Goal: Obtain resource: Download file/media

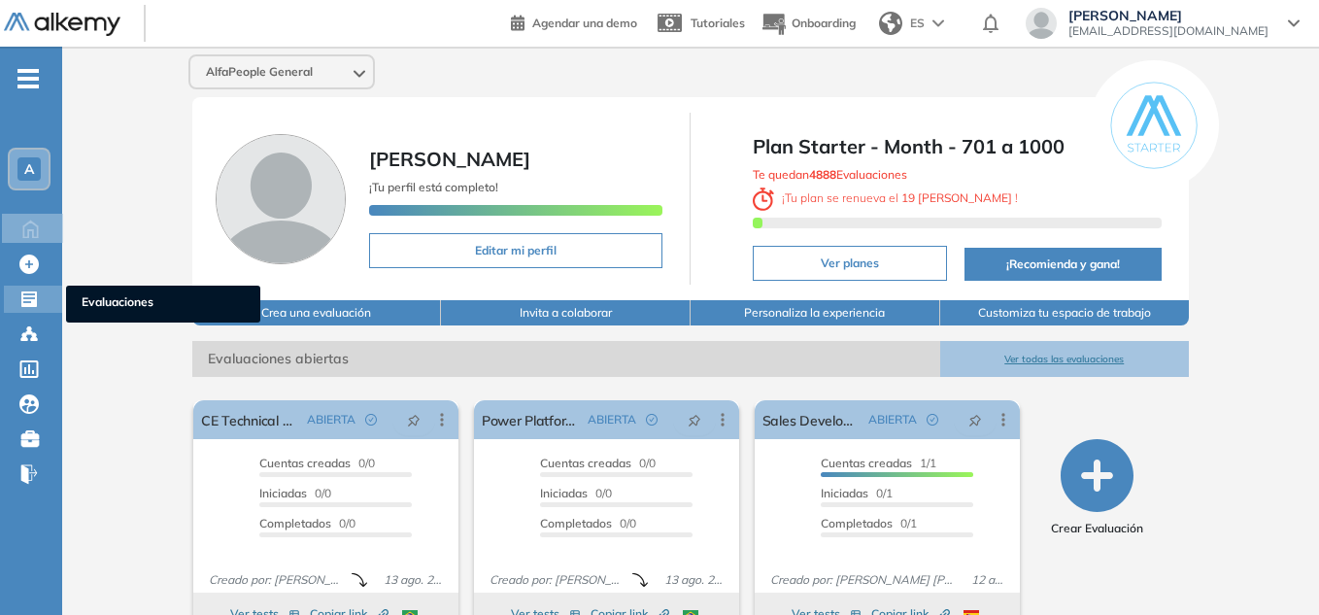
click at [42, 312] on div "Evaluaciones Evaluaciones" at bounding box center [33, 299] width 58 height 27
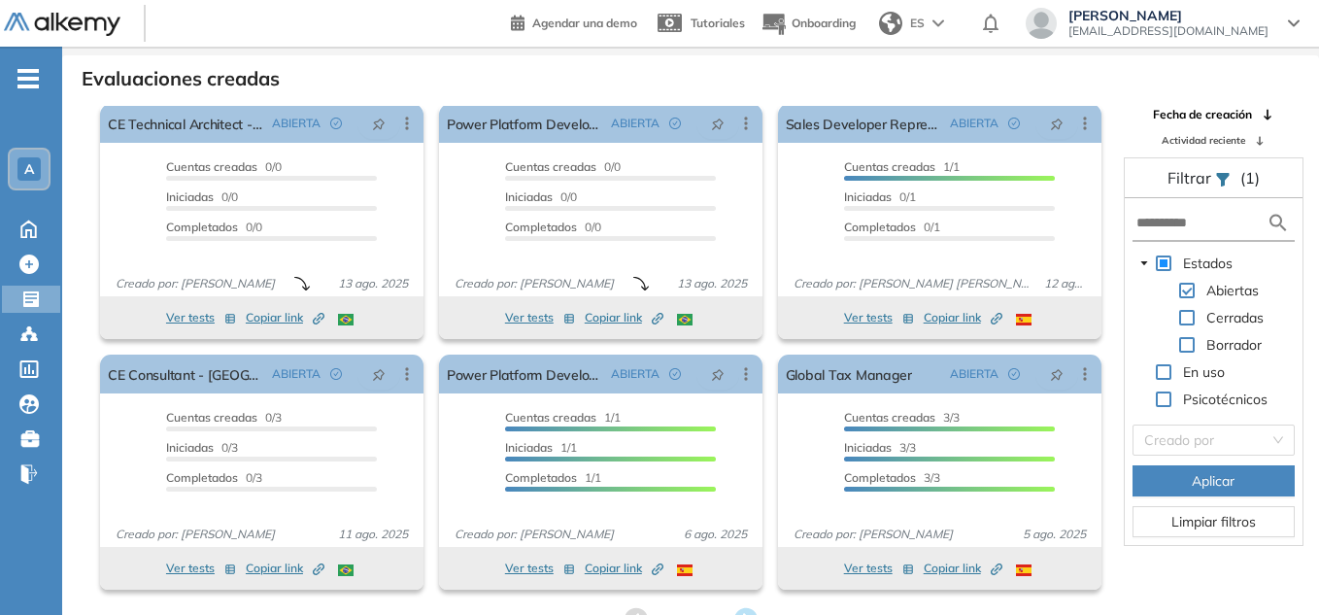
scroll to position [47, 0]
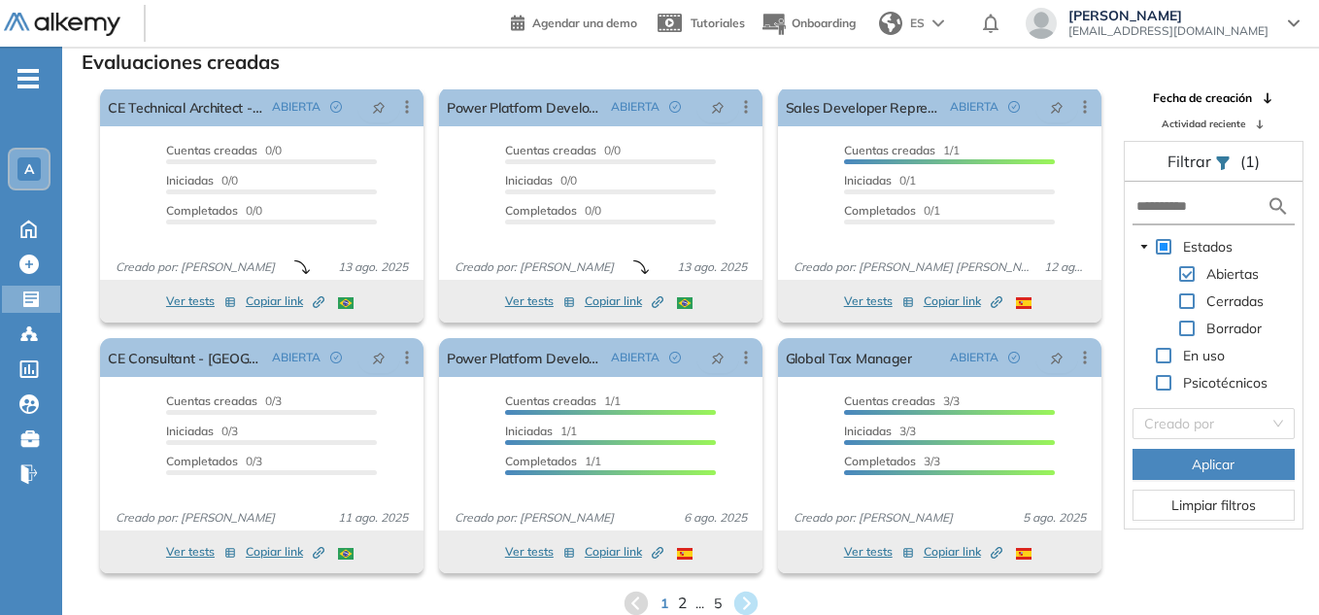
click at [683, 608] on span "2" at bounding box center [681, 604] width 9 height 22
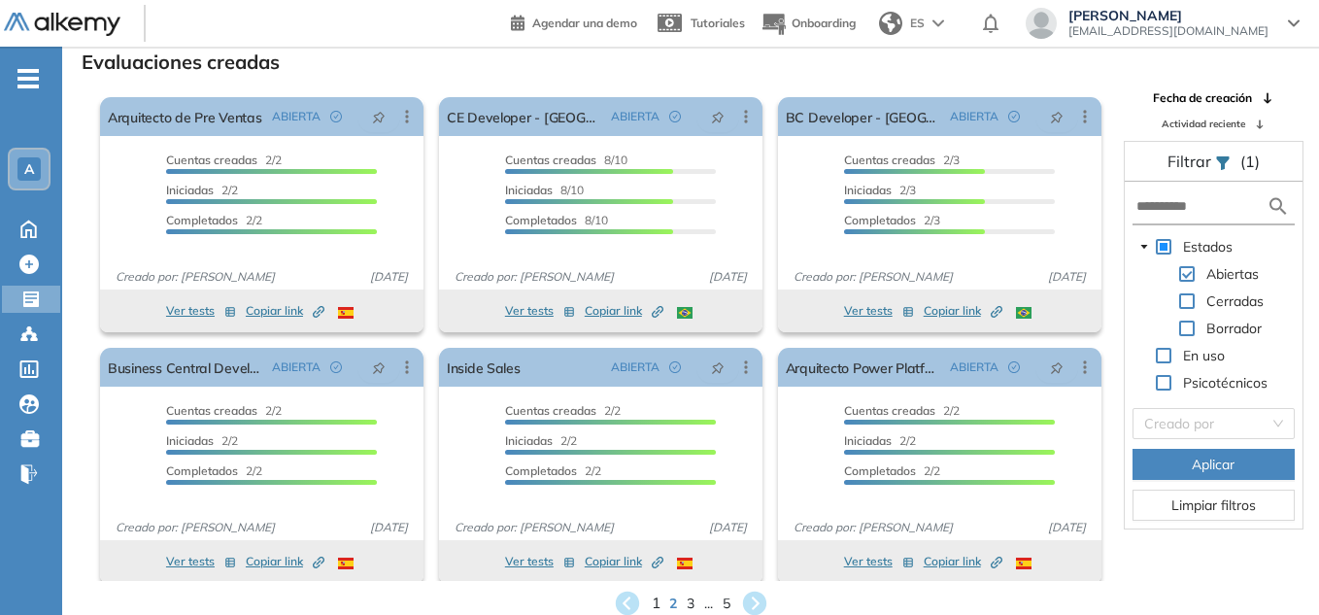
click at [656, 599] on span "1" at bounding box center [655, 604] width 9 height 22
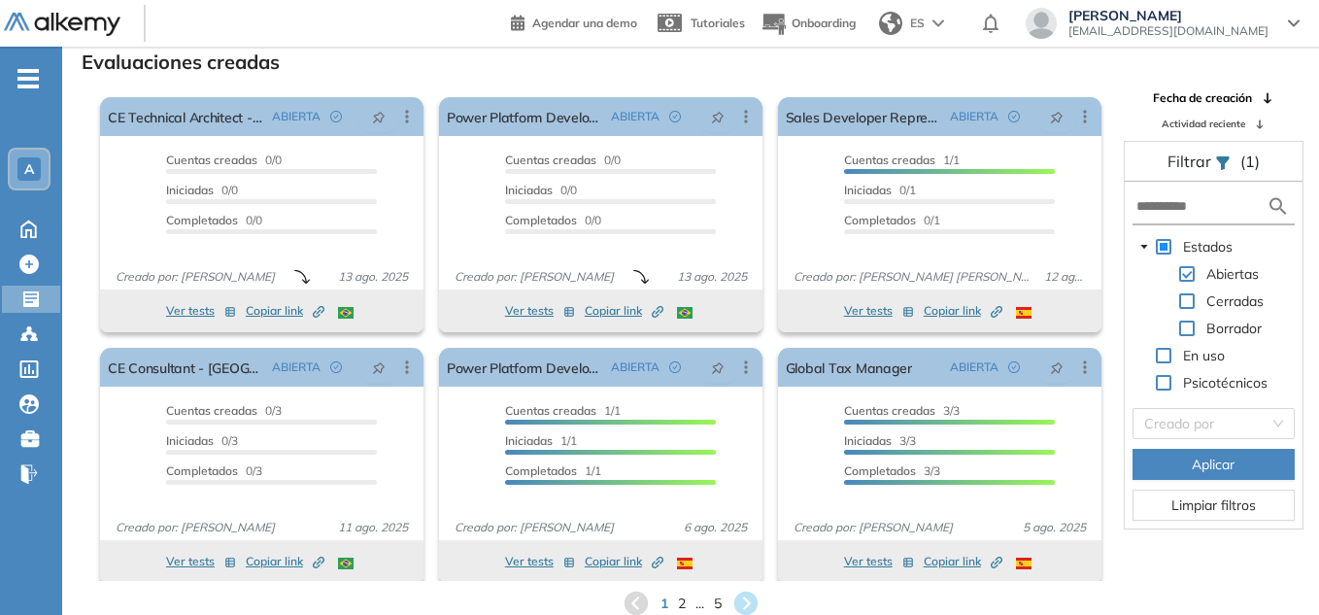
click at [678, 601] on span "2" at bounding box center [682, 604] width 8 height 20
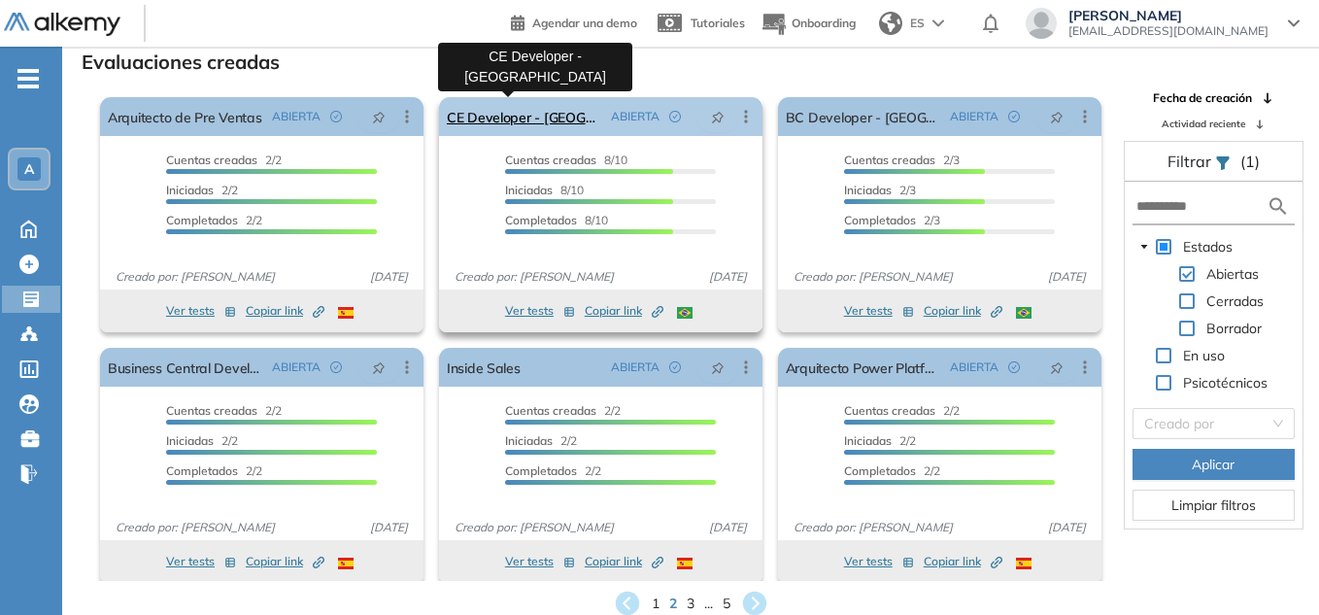
click at [496, 120] on link "CE Developer - [GEOGRAPHIC_DATA]" at bounding box center [525, 116] width 156 height 39
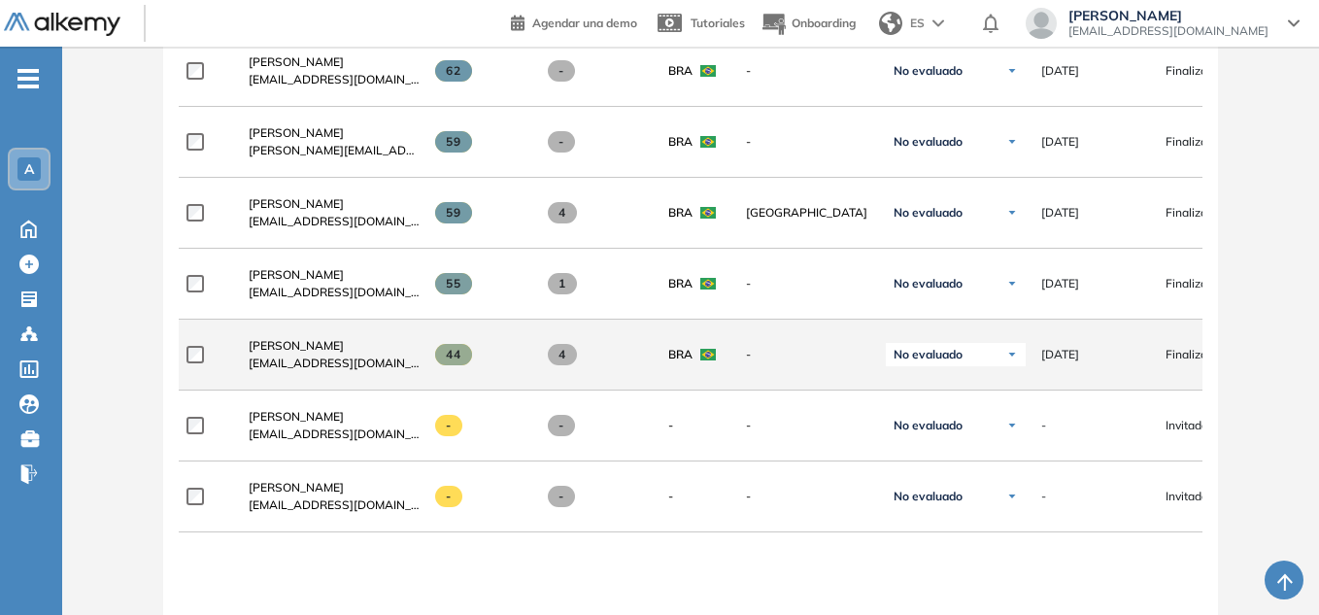
scroll to position [777, 0]
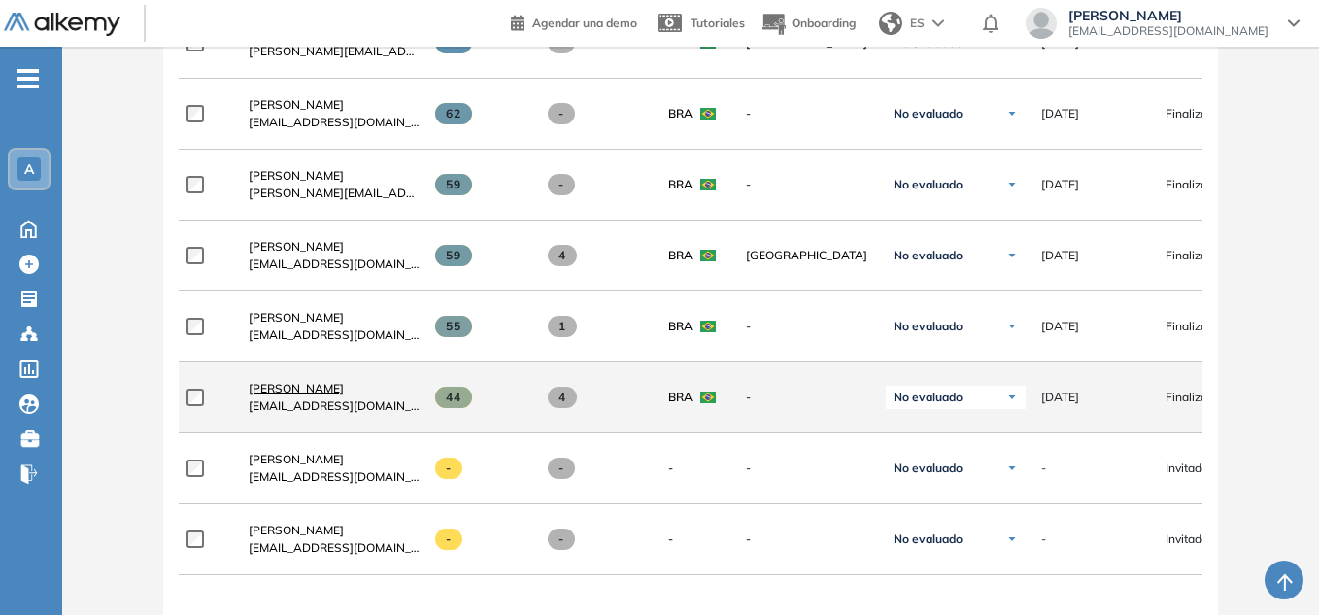
click at [302, 393] on span "[PERSON_NAME]" at bounding box center [296, 388] width 95 height 15
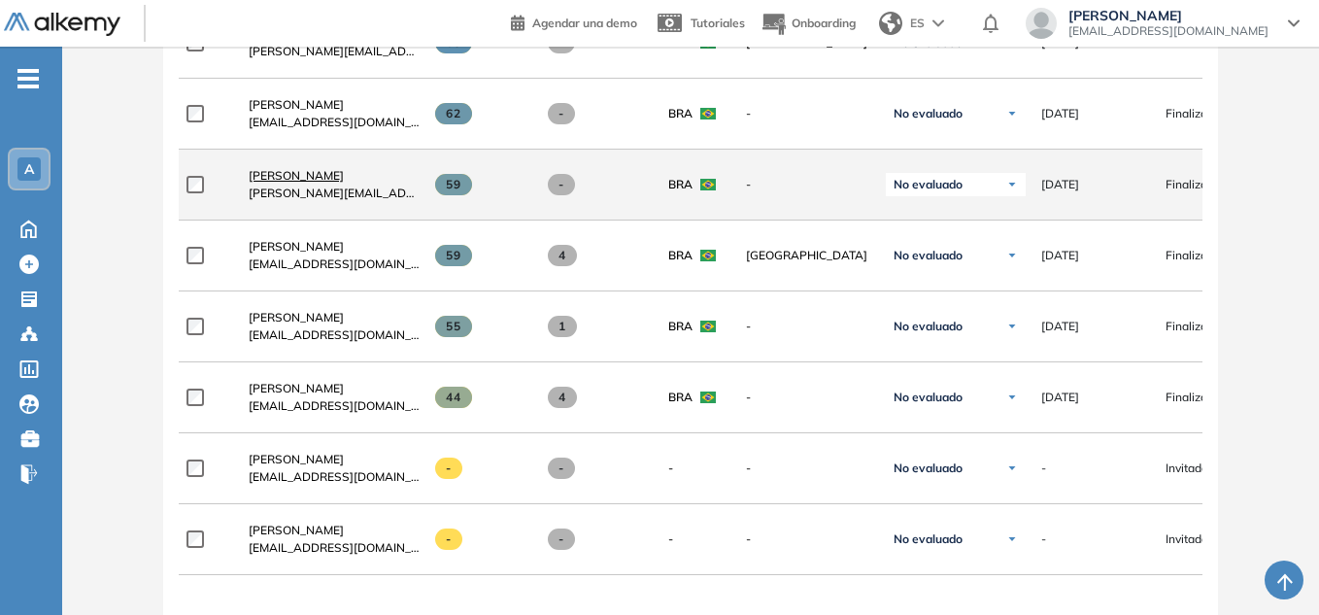
click at [344, 178] on span "[PERSON_NAME]" at bounding box center [296, 175] width 95 height 15
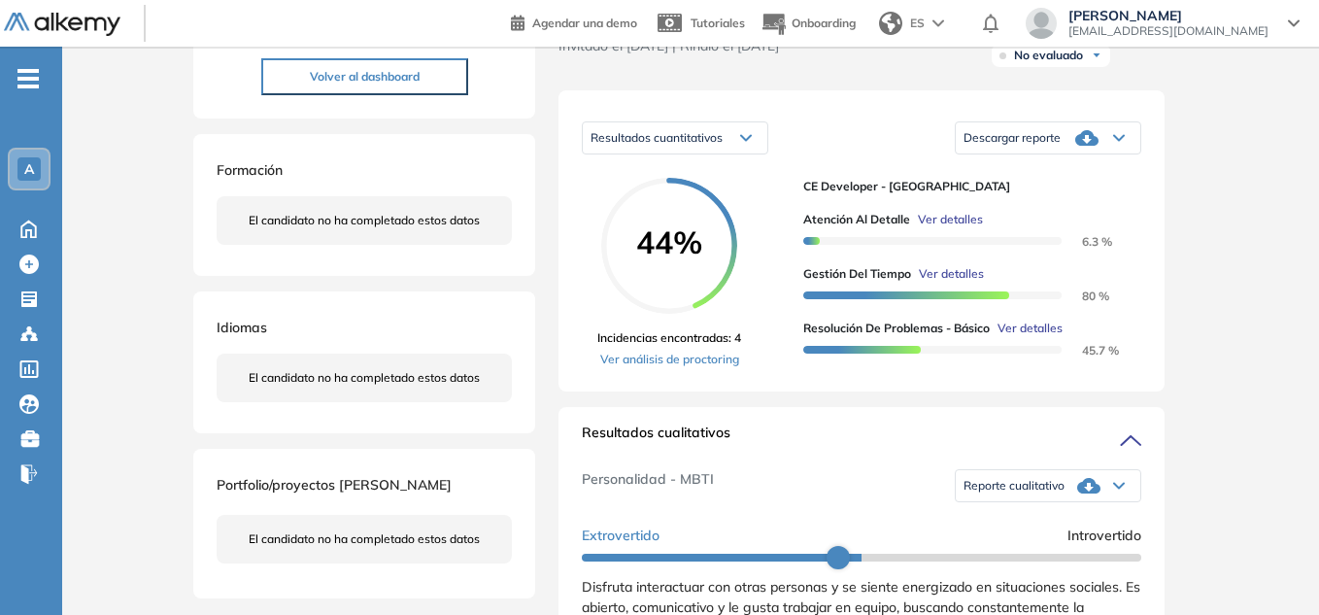
scroll to position [389, 0]
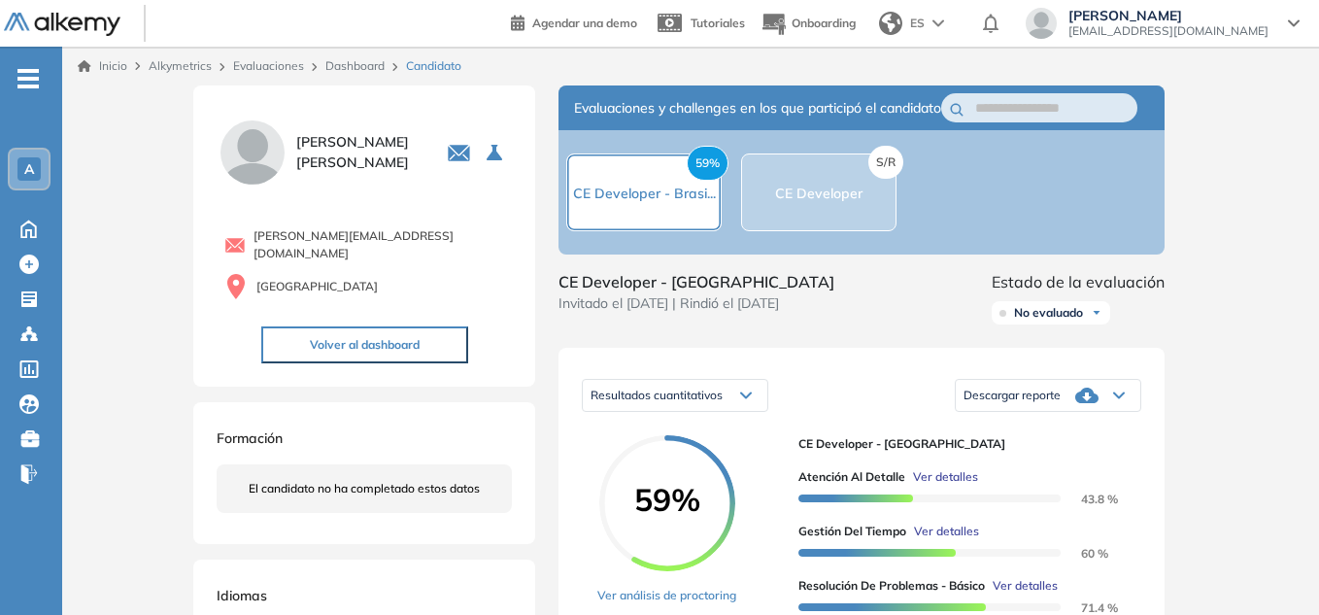
scroll to position [97, 0]
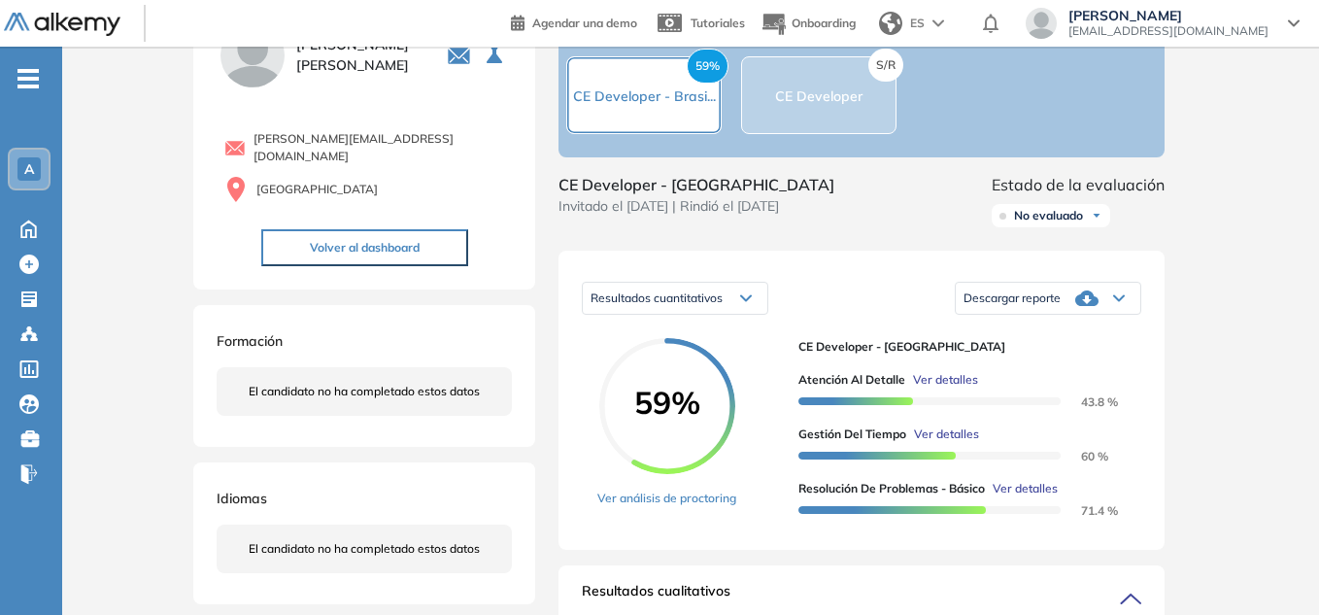
click at [1049, 306] on span "Descargar reporte" at bounding box center [1012, 298] width 97 height 16
click at [1050, 333] on li "Descargar informe completo" at bounding box center [1037, 323] width 144 height 19
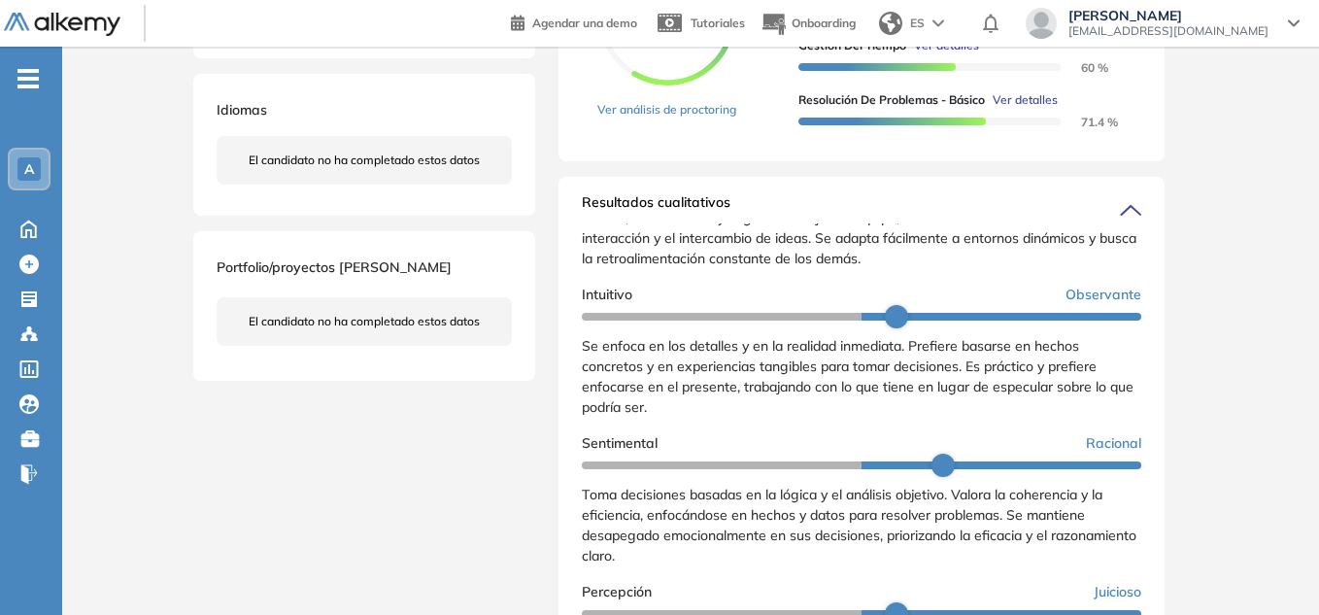
scroll to position [0, 0]
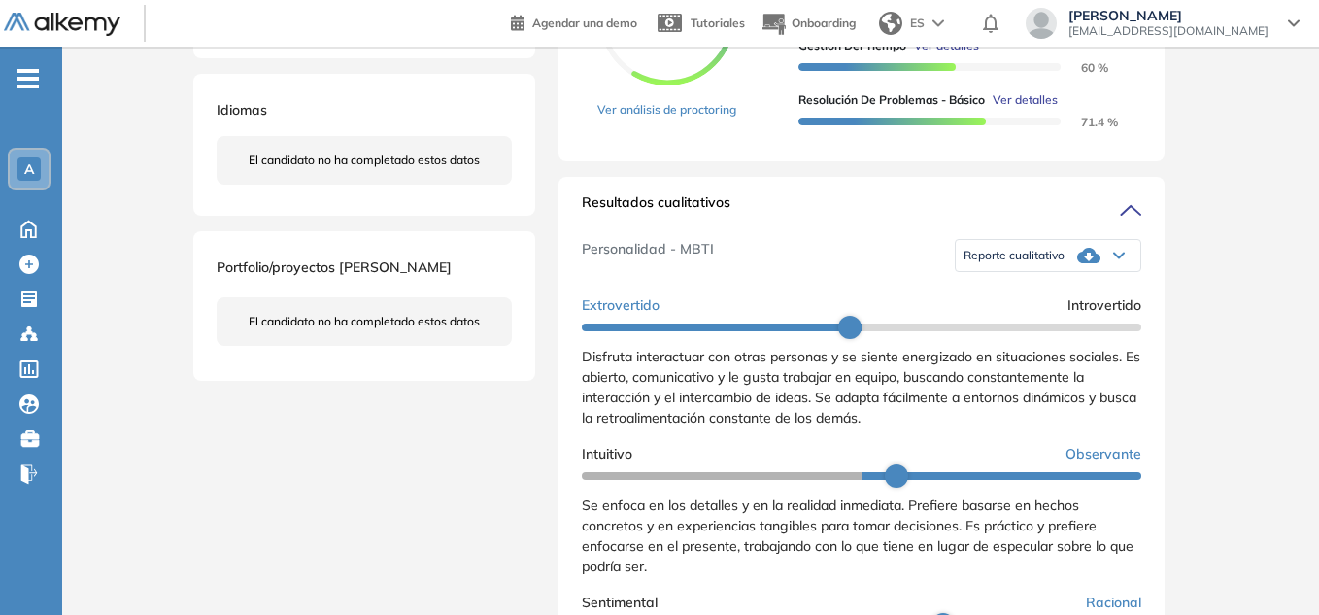
click at [1039, 263] on span "Reporte cualitativo" at bounding box center [1014, 256] width 101 height 16
click at [1050, 290] on li "Reporte con Afinidad AI" at bounding box center [1024, 280] width 119 height 19
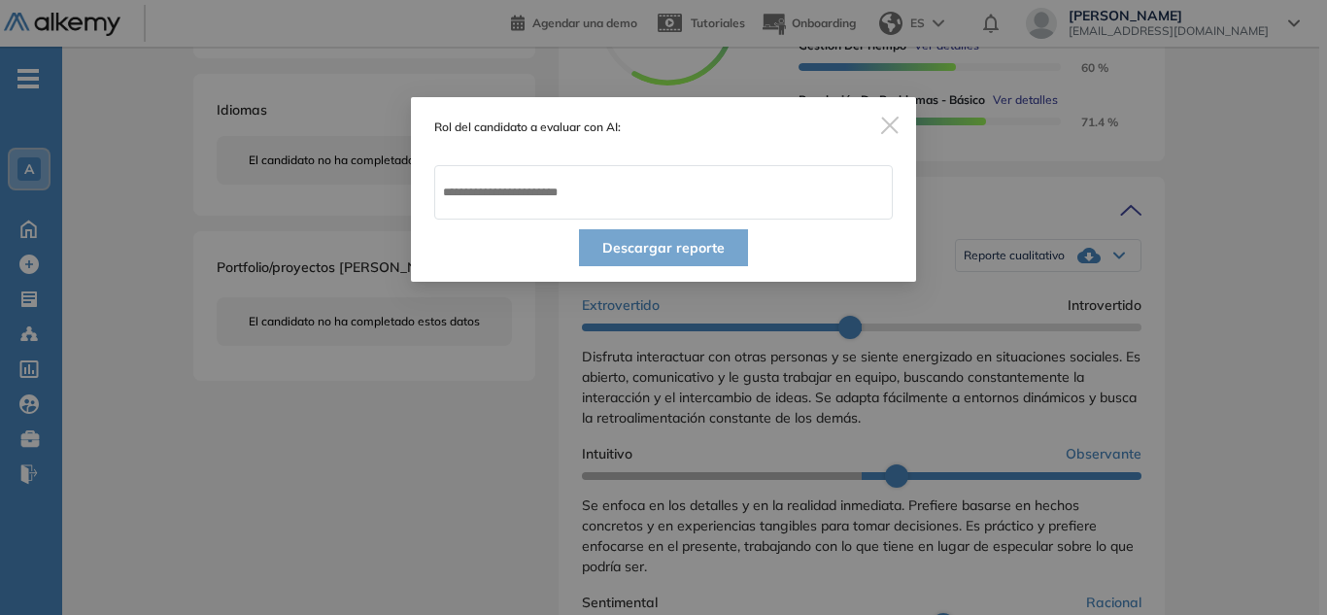
click at [897, 122] on img "Close" at bounding box center [889, 125] width 17 height 17
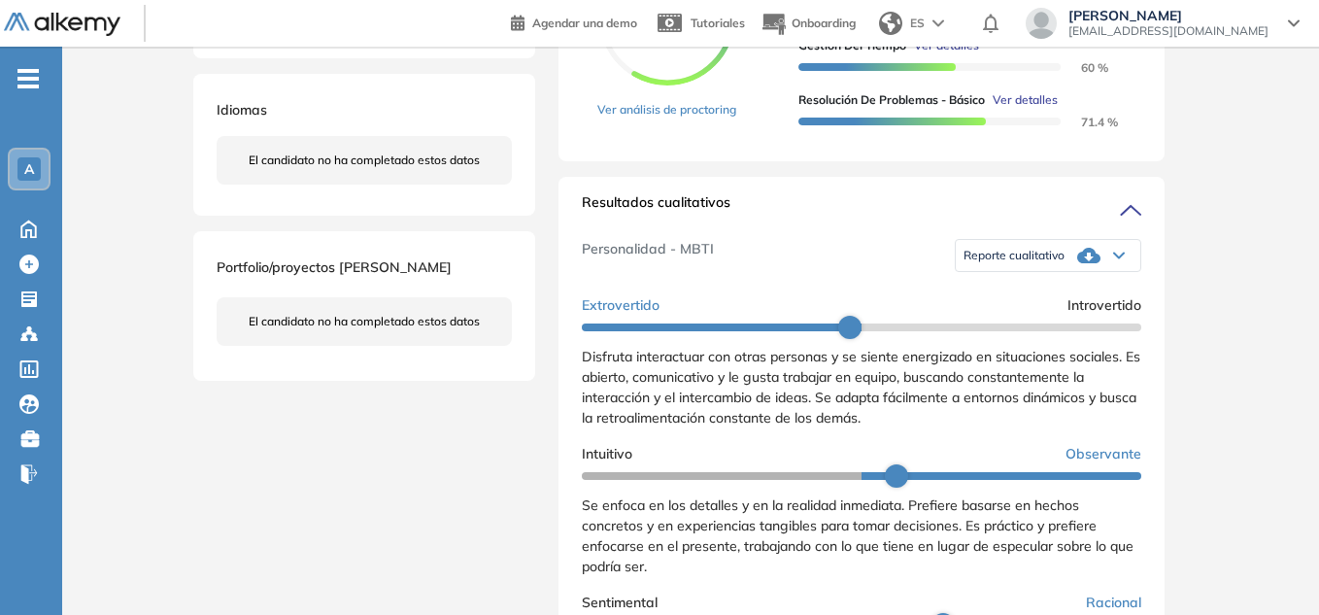
click at [1085, 267] on icon at bounding box center [1088, 255] width 23 height 23
click at [1043, 325] on li "Reporte sin Afinidad AI" at bounding box center [1022, 315] width 115 height 19
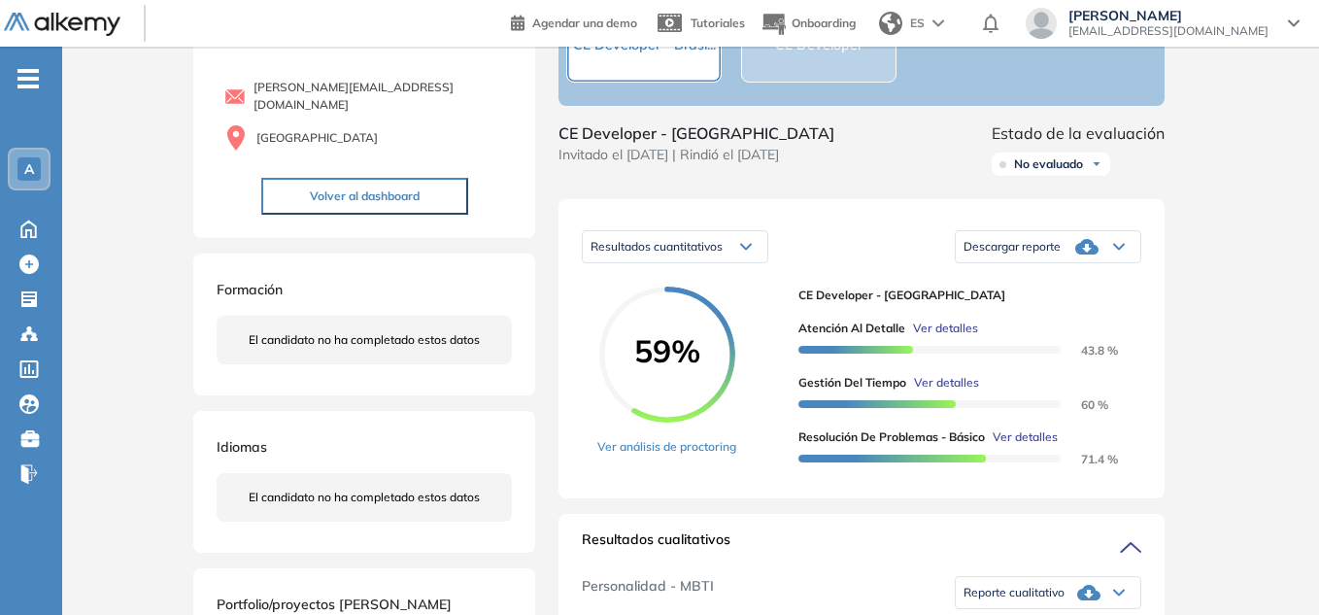
scroll to position [194, 0]
